Goal: Go to known website: Go to known website

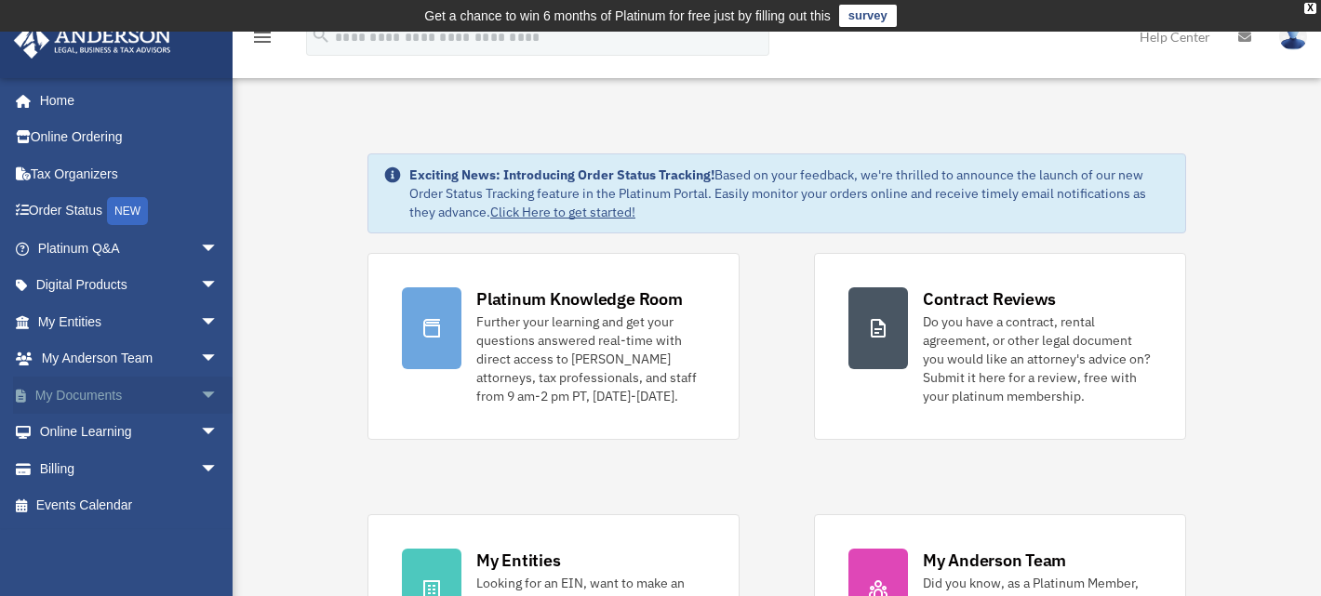
click at [108, 391] on link "My Documents arrow_drop_down" at bounding box center [129, 395] width 233 height 37
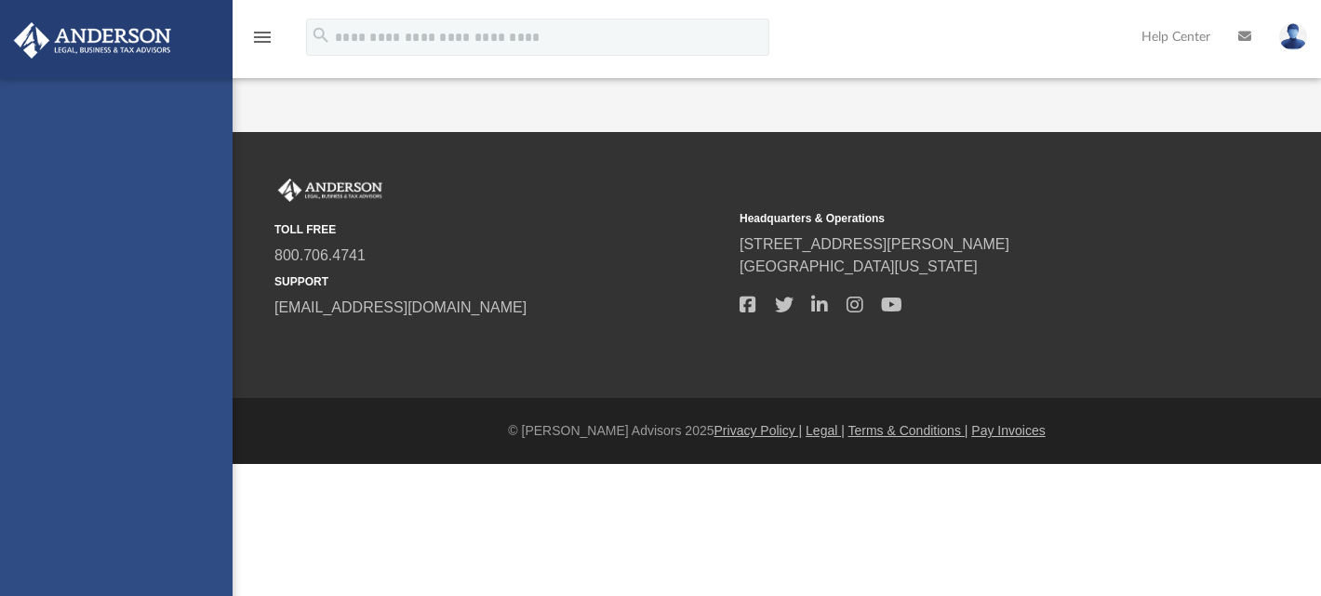
click at [196, 392] on div "[EMAIL_ADDRESS][DOMAIN_NAME] Sign Out [EMAIL_ADDRESS][DOMAIN_NAME] Home Online …" at bounding box center [116, 376] width 232 height 596
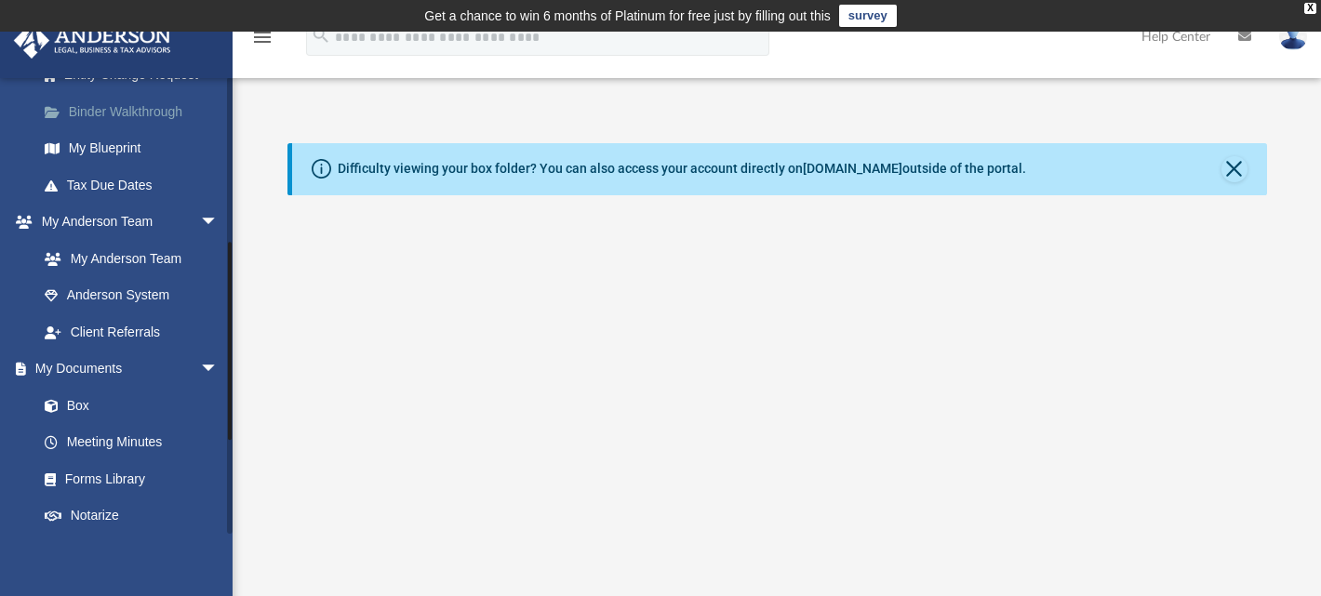
scroll to position [372, 0]
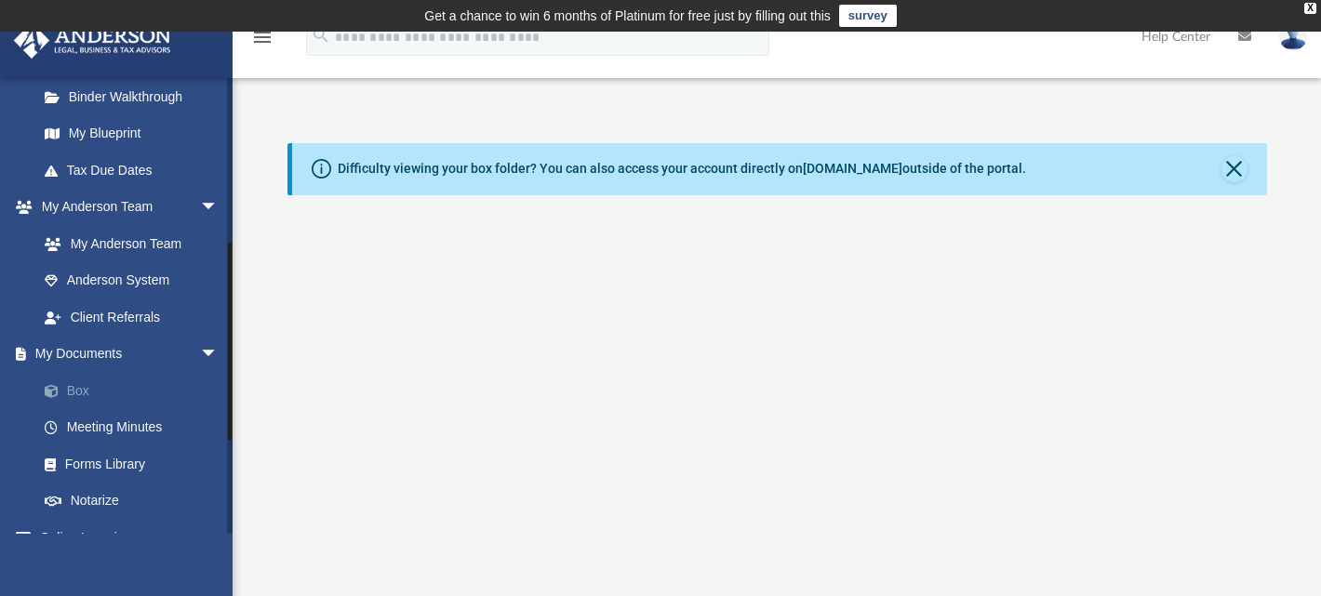
click at [82, 396] on link "Box" at bounding box center [136, 390] width 220 height 37
click at [812, 169] on link "[DOMAIN_NAME]" at bounding box center [853, 168] width 100 height 15
